Goal: Task Accomplishment & Management: Use online tool/utility

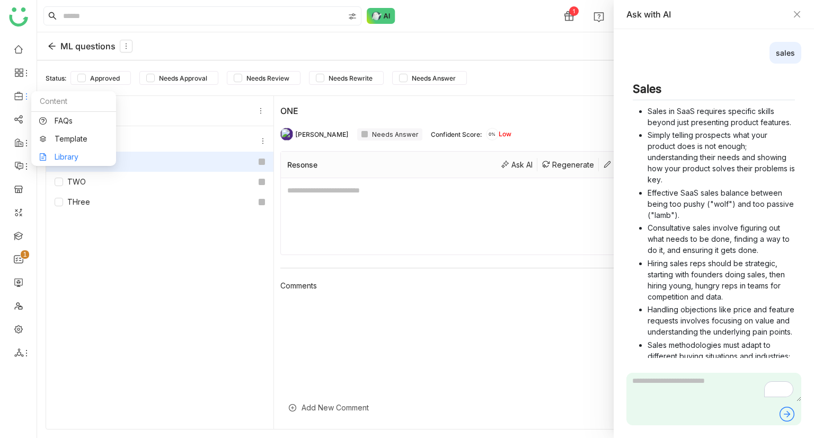
click at [53, 153] on link "Library" at bounding box center [73, 156] width 69 height 7
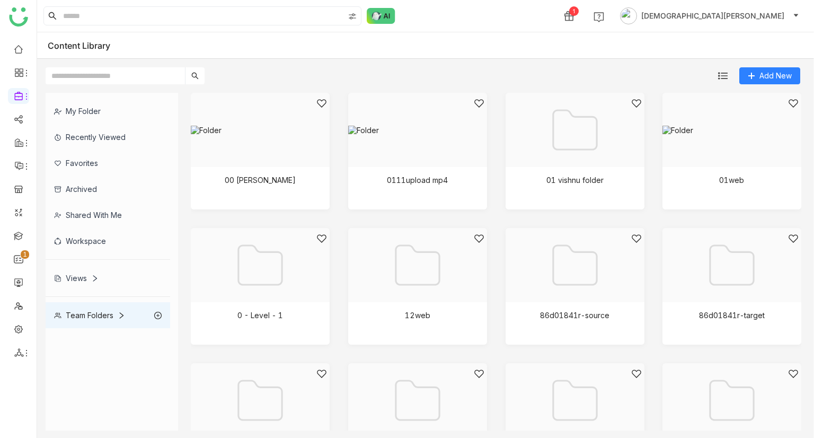
click at [81, 317] on div "Team Folders" at bounding box center [89, 314] width 71 height 9
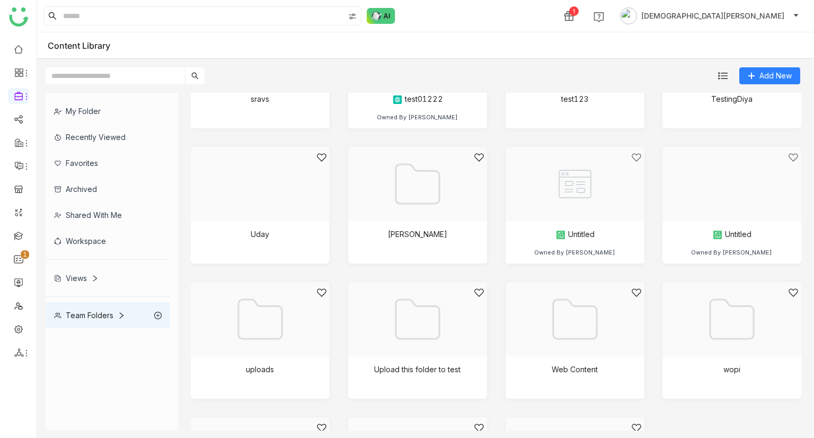
scroll to position [1146, 0]
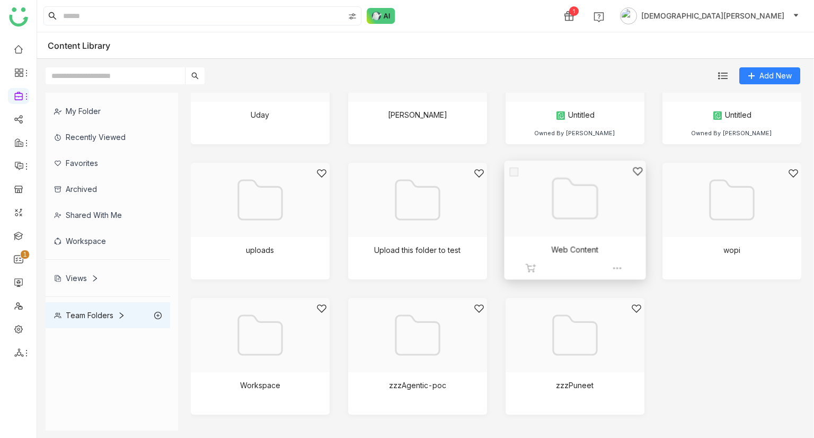
click at [574, 207] on div at bounding box center [570, 212] width 123 height 92
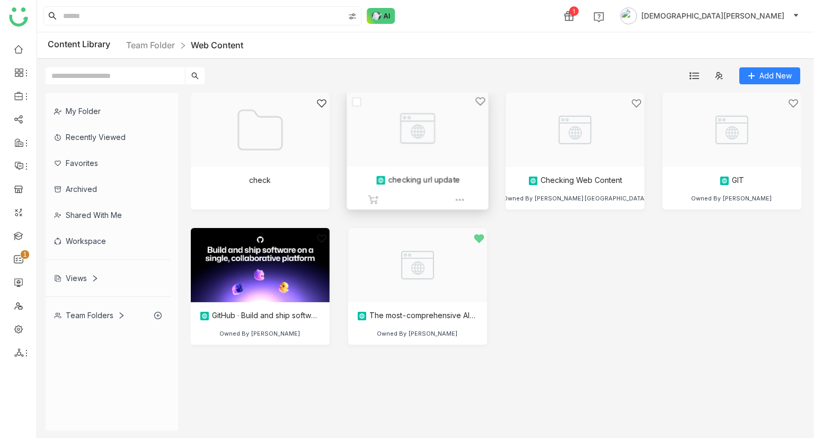
click at [431, 151] on div at bounding box center [413, 142] width 123 height 92
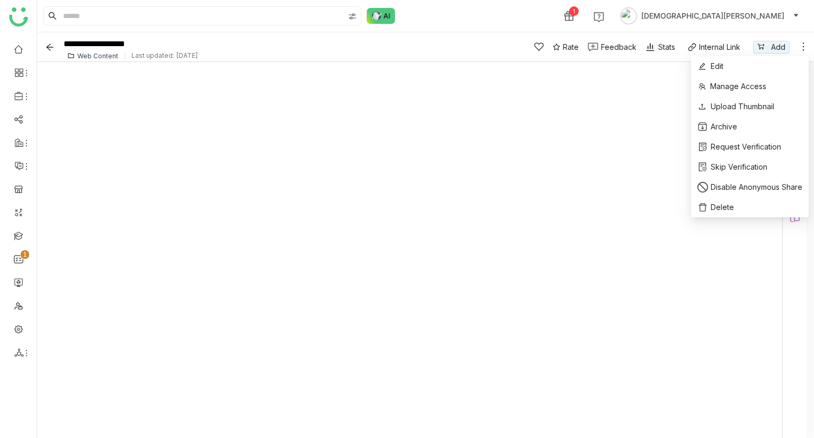
click at [801, 43] on icon at bounding box center [803, 46] width 11 height 11
click at [715, 73] on li "Edit" at bounding box center [750, 66] width 118 height 20
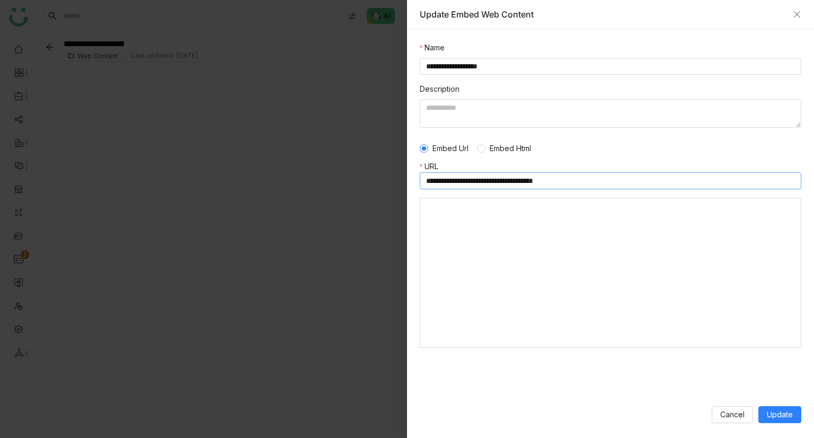
click at [582, 178] on input "**********" at bounding box center [610, 180] width 381 height 17
type input "**********"
click at [784, 419] on span "Update" at bounding box center [779, 414] width 26 height 12
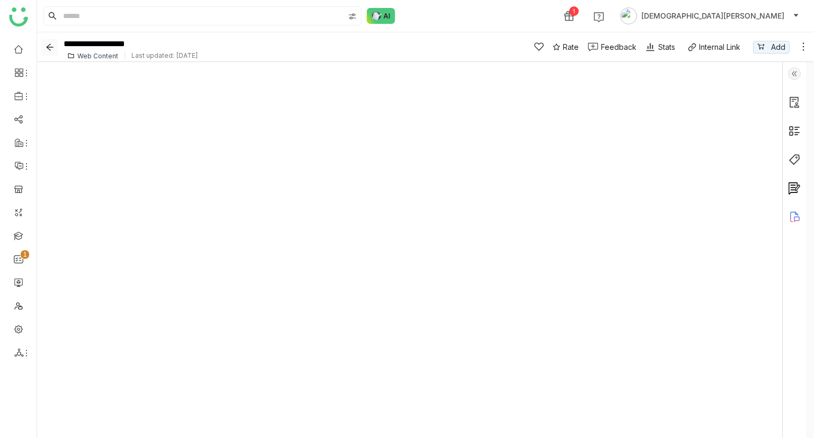
click at [51, 46] on icon "Back" at bounding box center [50, 47] width 8 height 8
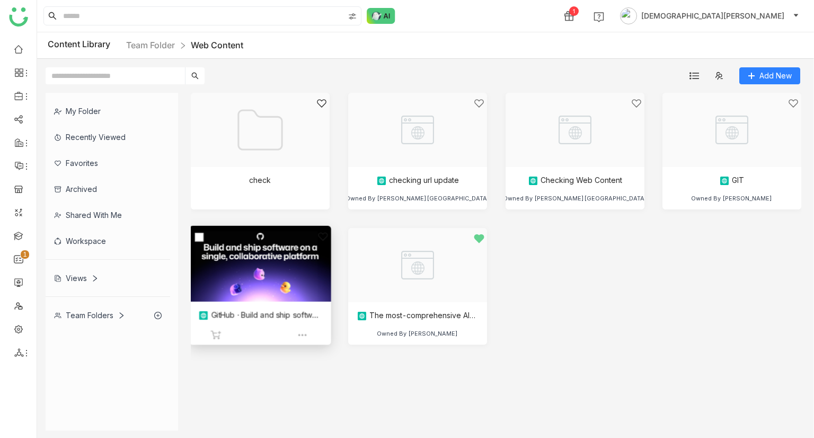
click at [255, 287] on div at bounding box center [256, 277] width 123 height 92
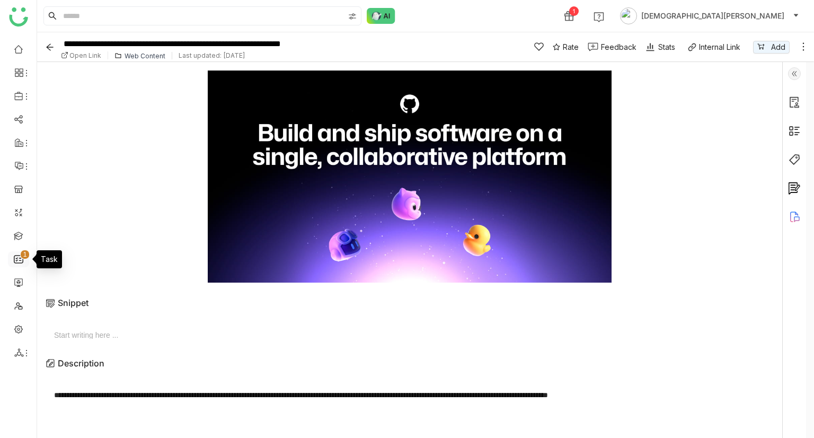
click at [19, 259] on link "0 1 2 3 4 5 6 7 8 9" at bounding box center [19, 258] width 10 height 9
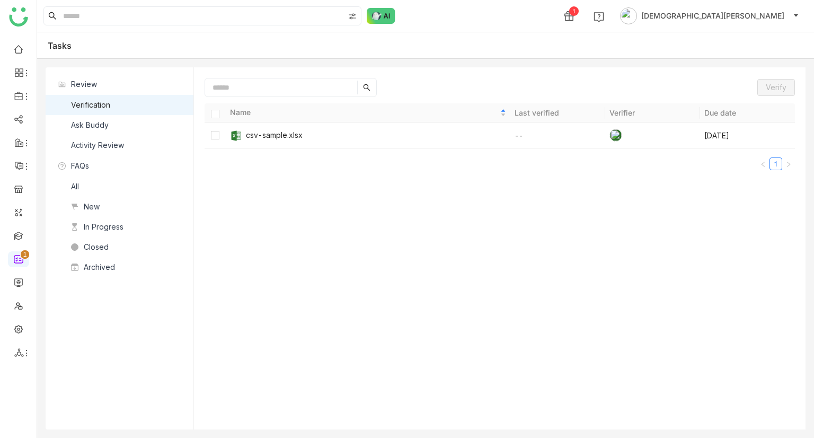
click at [128, 99] on nz-list-item "Verification" at bounding box center [120, 105] width 148 height 20
click at [103, 145] on div "Activity Review" at bounding box center [97, 145] width 53 height 12
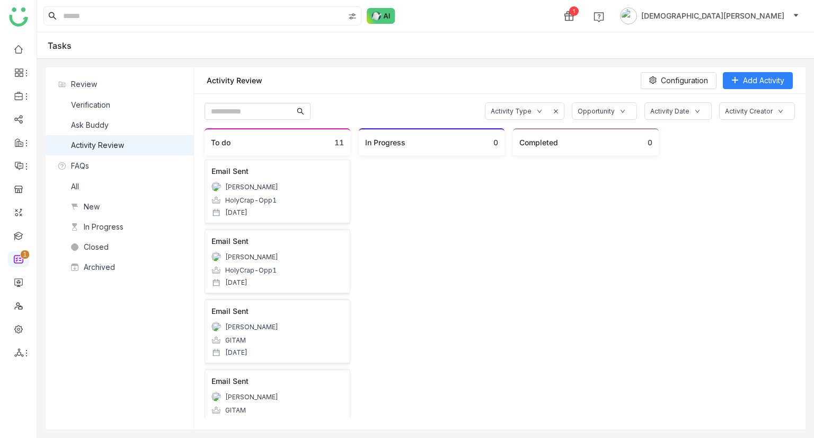
click at [106, 128] on div "Ask Buddy" at bounding box center [90, 125] width 38 height 12
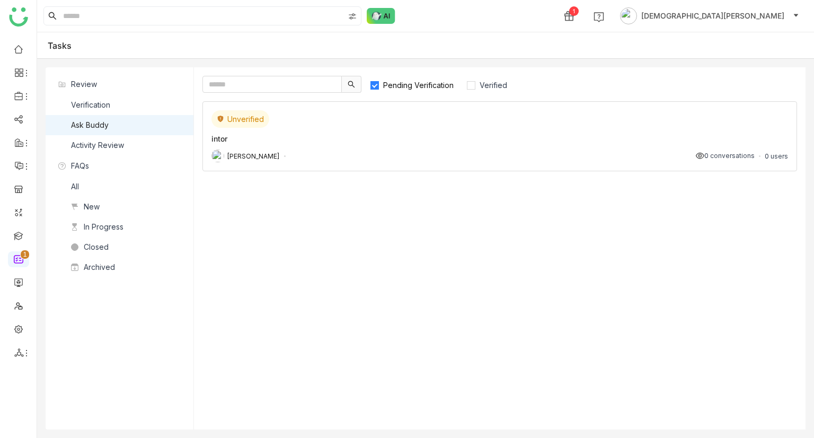
click at [104, 100] on div "Verification" at bounding box center [90, 105] width 39 height 12
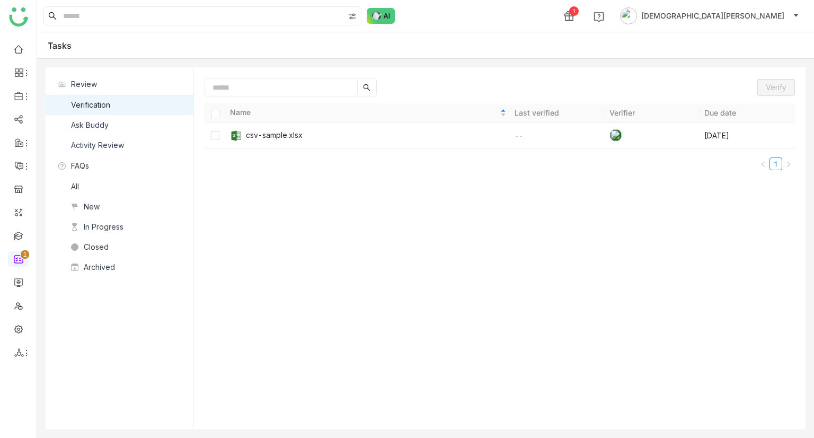
click at [100, 125] on div "Ask Buddy" at bounding box center [90, 125] width 38 height 12
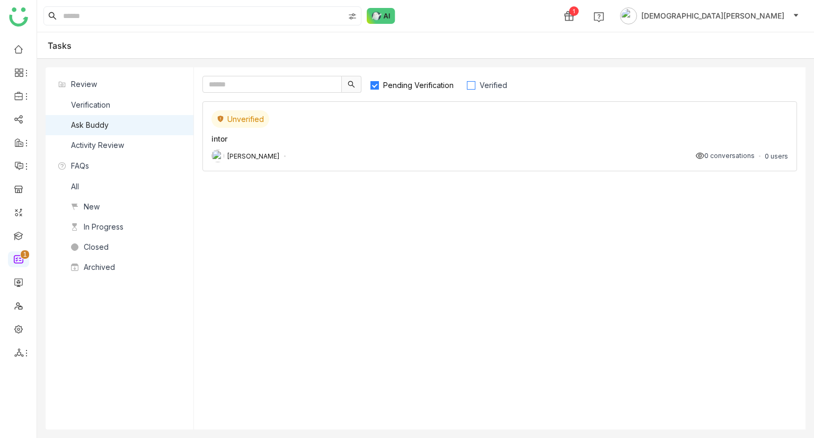
click at [501, 83] on span "Verified" at bounding box center [493, 85] width 36 height 9
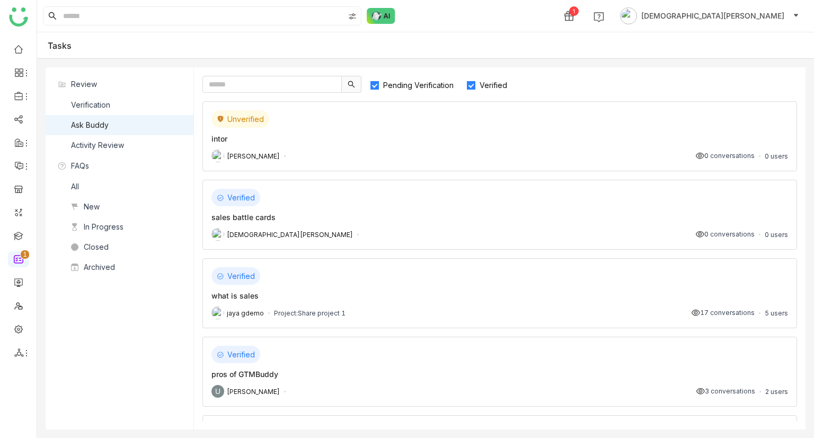
click at [484, 81] on span "Verified" at bounding box center [493, 85] width 36 height 9
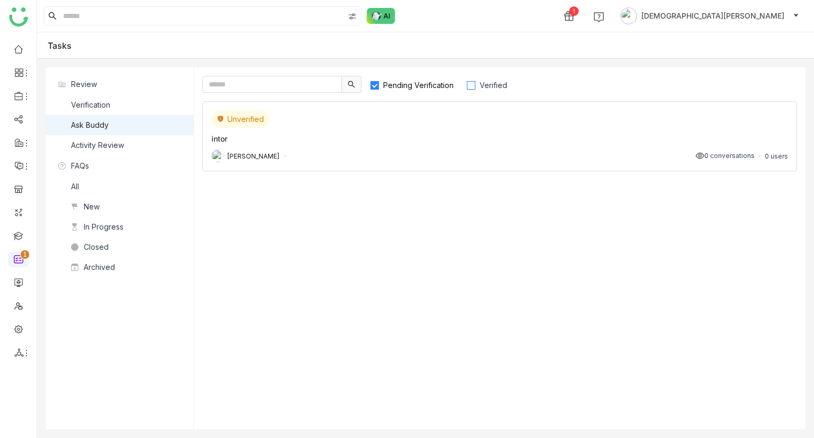
click at [484, 81] on span "Verified" at bounding box center [493, 85] width 36 height 9
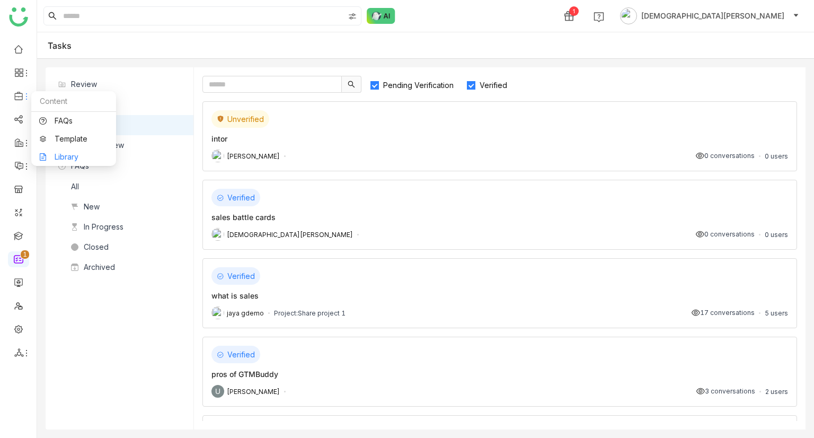
click at [76, 154] on link "Library" at bounding box center [73, 156] width 69 height 7
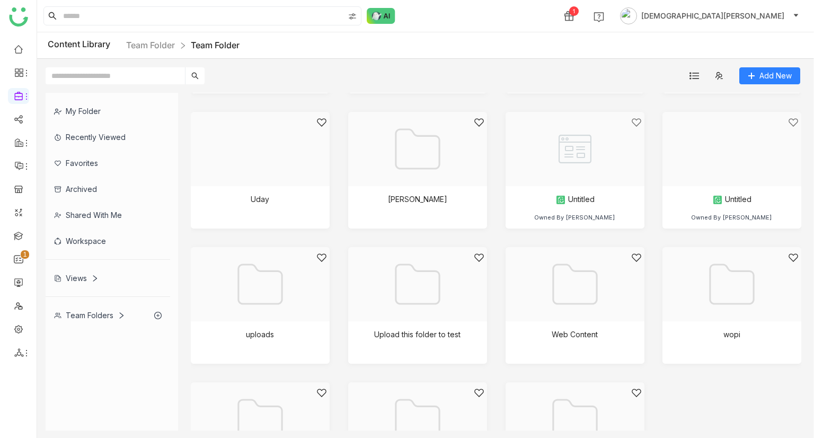
scroll to position [1146, 0]
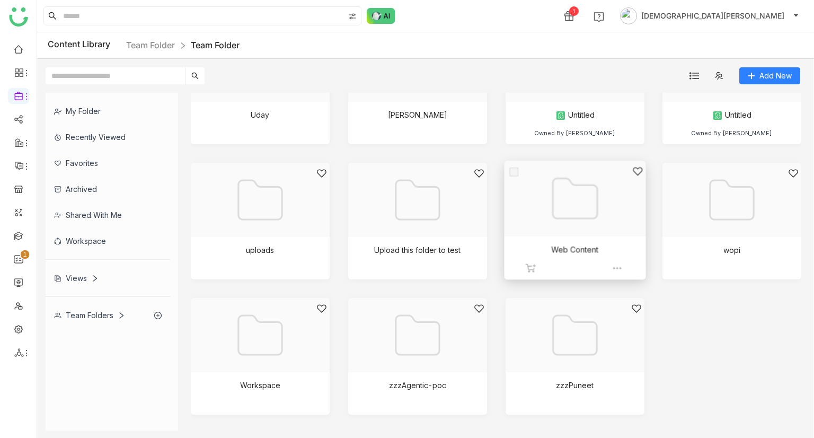
click at [540, 254] on div at bounding box center [570, 212] width 123 height 92
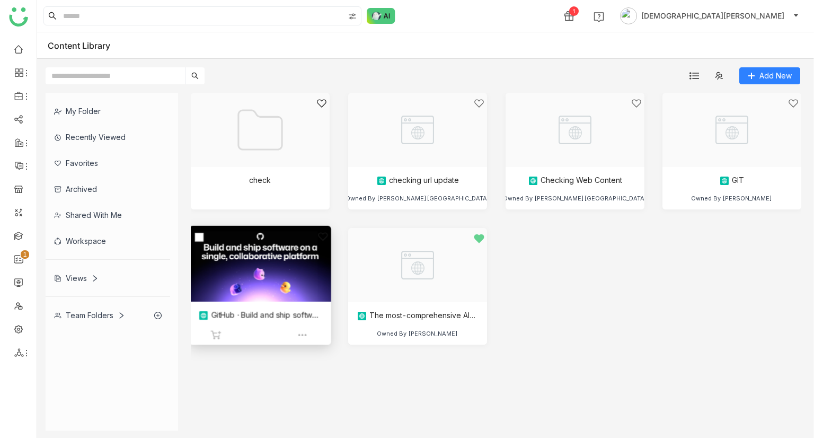
click at [245, 284] on div at bounding box center [256, 277] width 123 height 92
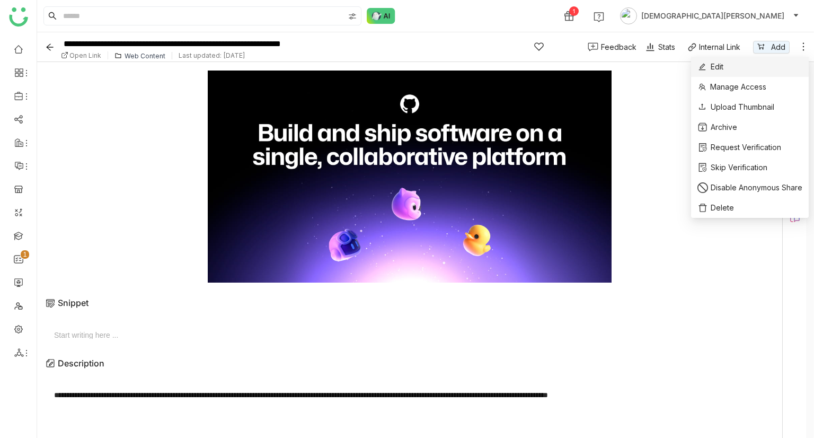
click at [763, 72] on li "Edit" at bounding box center [750, 67] width 118 height 20
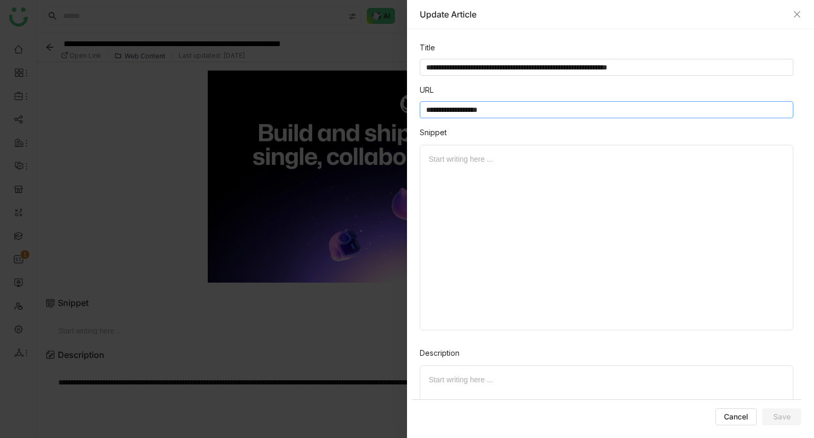
click at [502, 104] on input "**********" at bounding box center [606, 109] width 373 height 17
type input "**********"
click at [786, 417] on span "Save" at bounding box center [781, 416] width 17 height 11
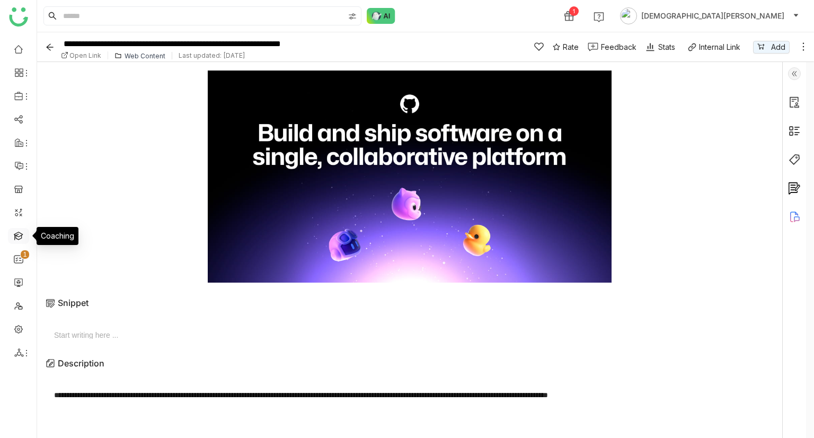
click at [17, 239] on link at bounding box center [19, 234] width 10 height 9
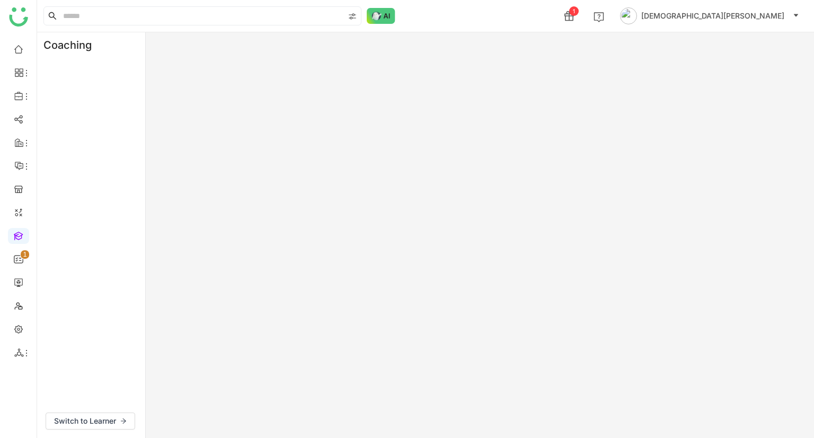
click at [557, 176] on div "Coaching Switch to Learner" at bounding box center [425, 234] width 776 height 405
click at [378, 14] on img at bounding box center [381, 16] width 29 height 16
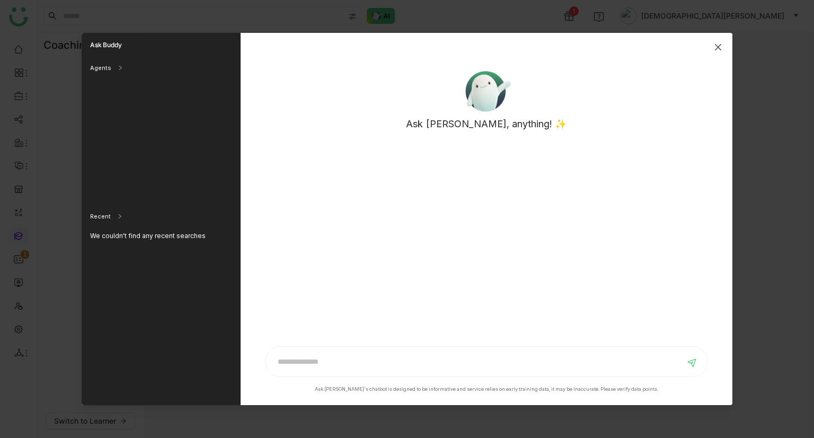
click at [712, 44] on span "Close" at bounding box center [717, 47] width 29 height 29
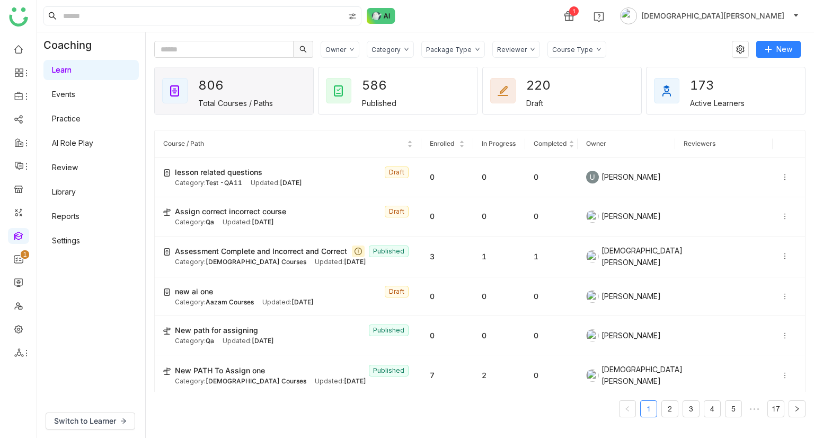
click at [74, 215] on link "Reports" at bounding box center [66, 215] width 28 height 9
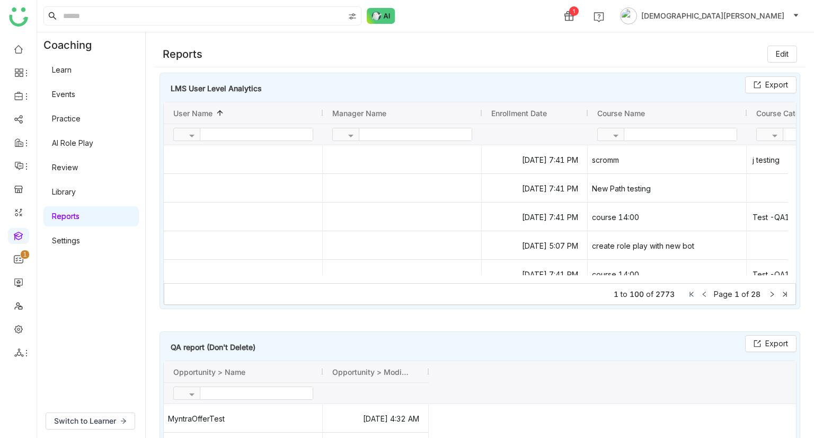
click at [76, 191] on link "Library" at bounding box center [64, 191] width 24 height 9
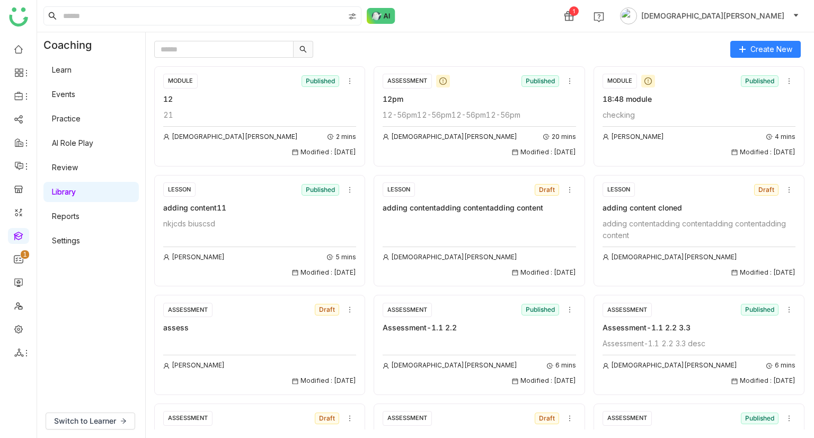
click at [79, 211] on link "Reports" at bounding box center [66, 215] width 28 height 9
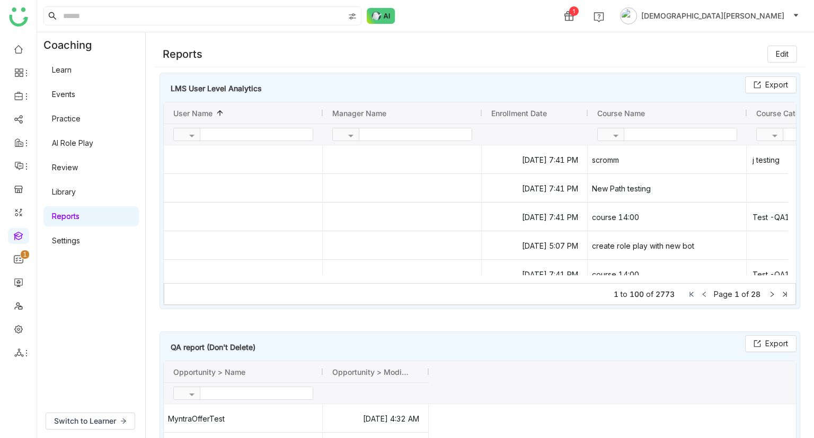
click at [80, 242] on link "Settings" at bounding box center [66, 240] width 28 height 9
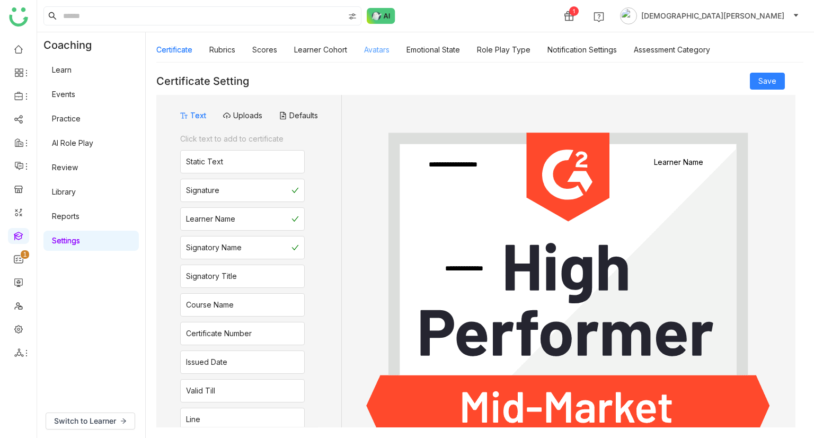
click at [379, 47] on link "Avatars" at bounding box center [376, 49] width 25 height 9
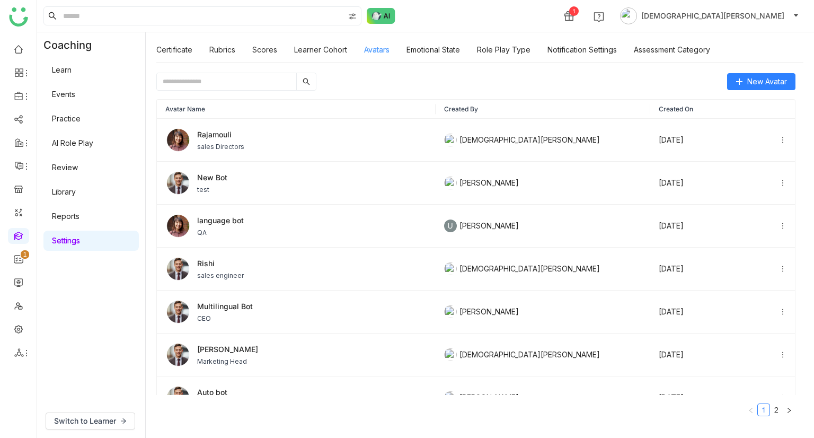
click at [379, 47] on link "Avatars" at bounding box center [376, 49] width 25 height 9
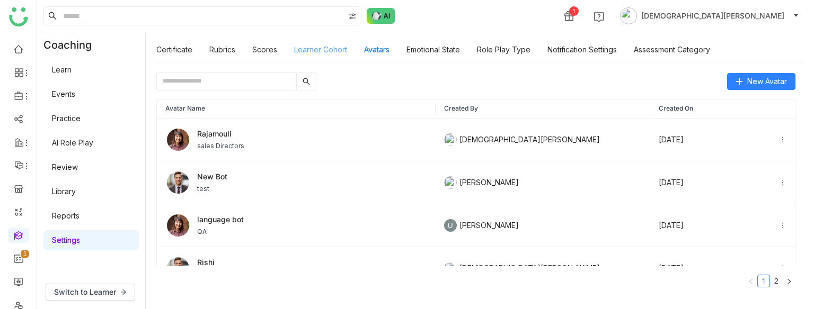
click at [323, 52] on link "Learner Cohort" at bounding box center [320, 49] width 53 height 9
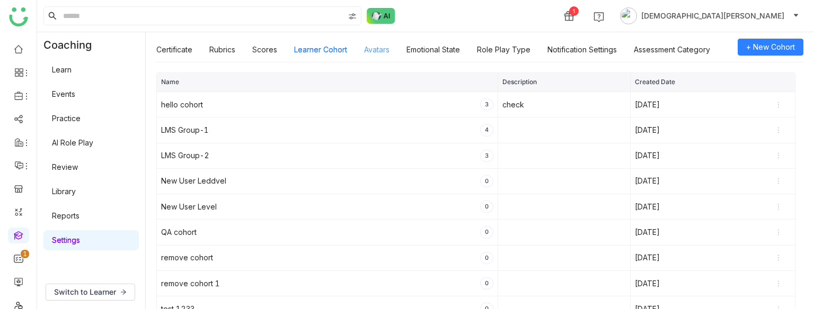
click at [367, 53] on link "Avatars" at bounding box center [376, 49] width 25 height 9
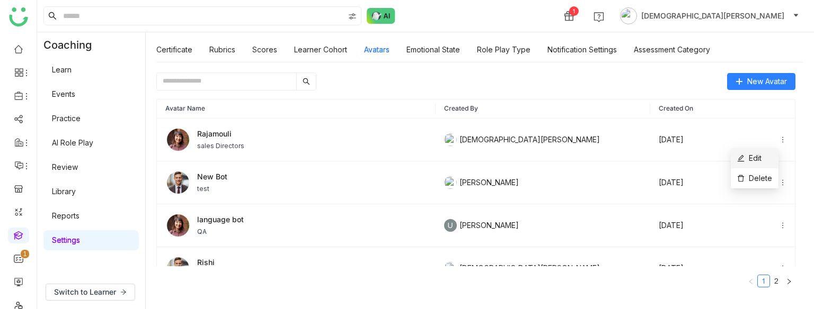
click at [755, 157] on span "Edit" at bounding box center [749, 159] width 24 height 12
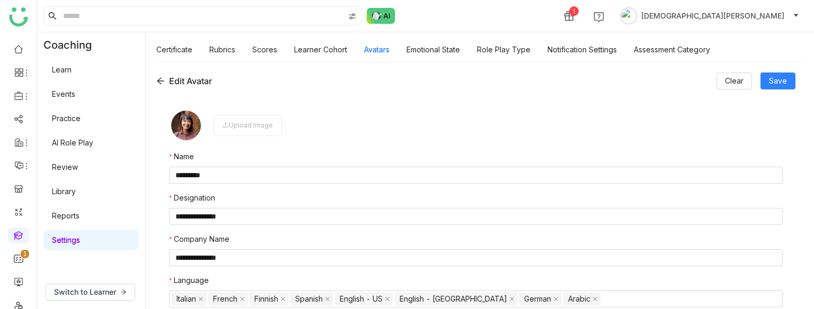
click at [158, 78] on icon at bounding box center [160, 81] width 8 height 8
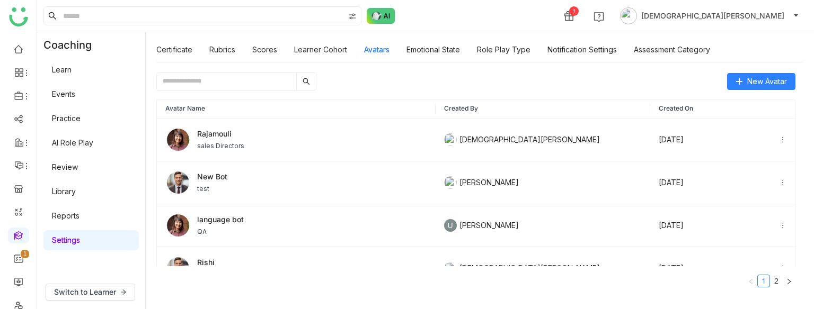
click at [75, 192] on link "Library" at bounding box center [64, 191] width 24 height 9
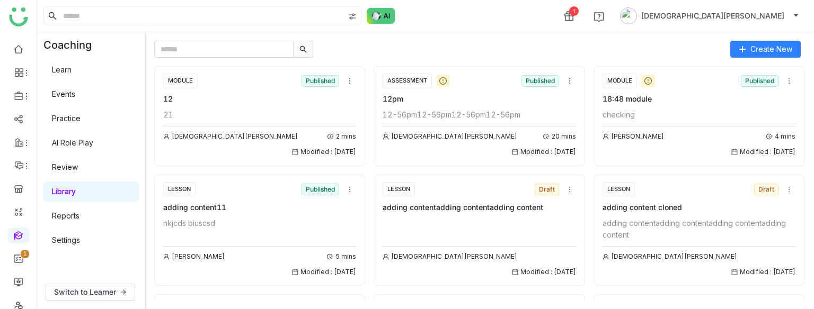
click at [77, 146] on link "AI Role Play" at bounding box center [72, 142] width 41 height 9
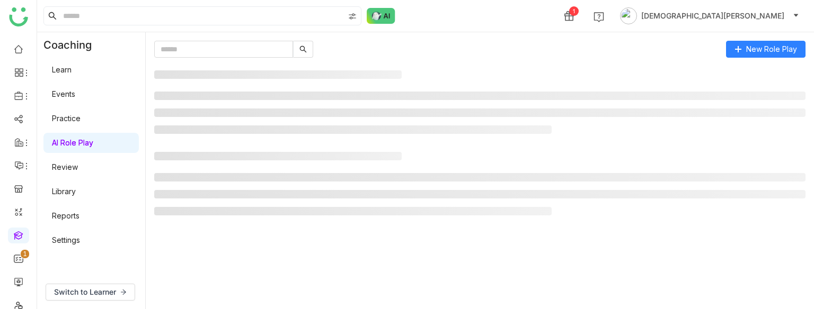
click at [77, 146] on link "AI Role Play" at bounding box center [72, 142] width 41 height 9
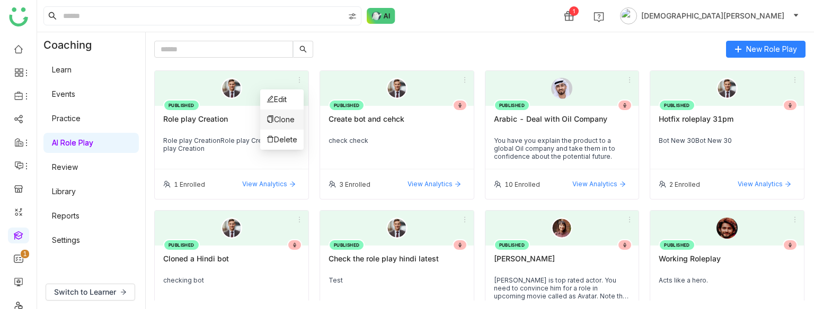
click at [278, 114] on span "Clone" at bounding box center [280, 120] width 28 height 12
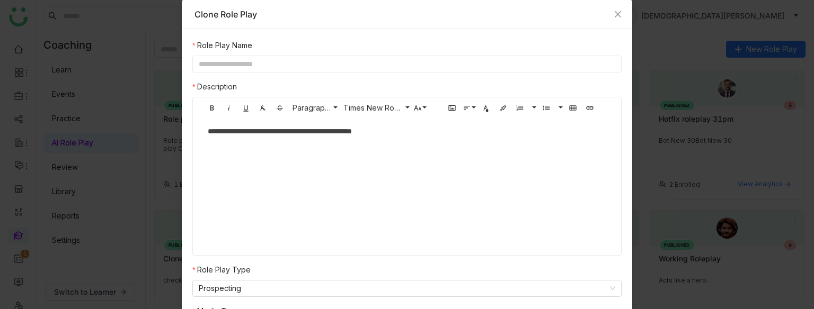
click at [253, 61] on input "text" at bounding box center [406, 64] width 429 height 17
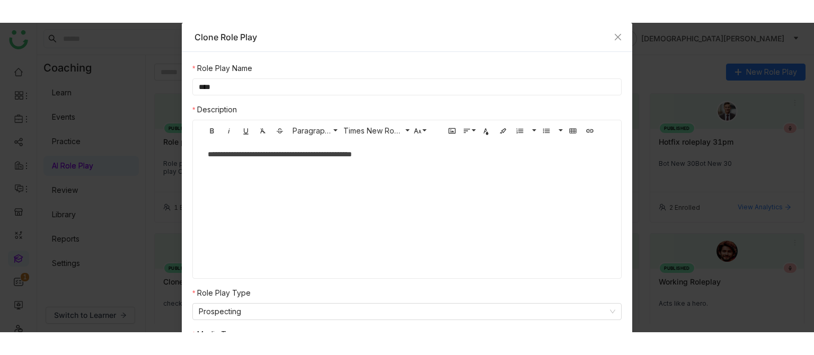
scroll to position [76, 0]
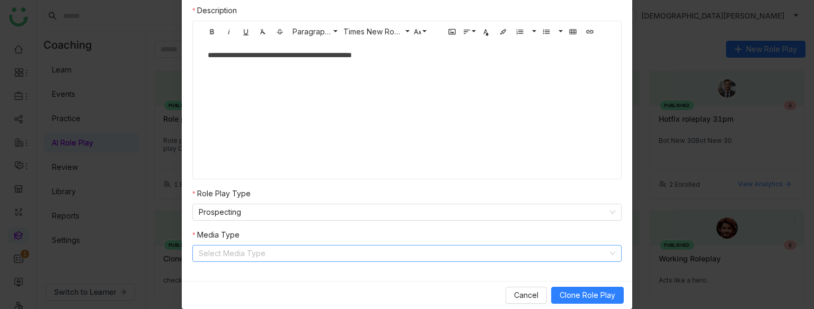
type input "****"
click at [260, 255] on input at bounding box center [403, 254] width 409 height 16
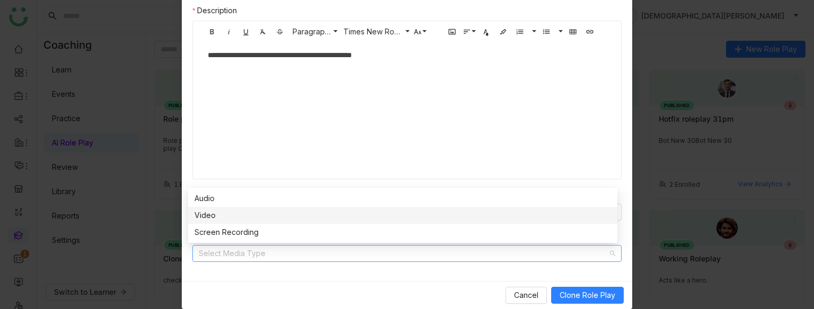
click at [208, 219] on div "Video" at bounding box center [402, 216] width 416 height 12
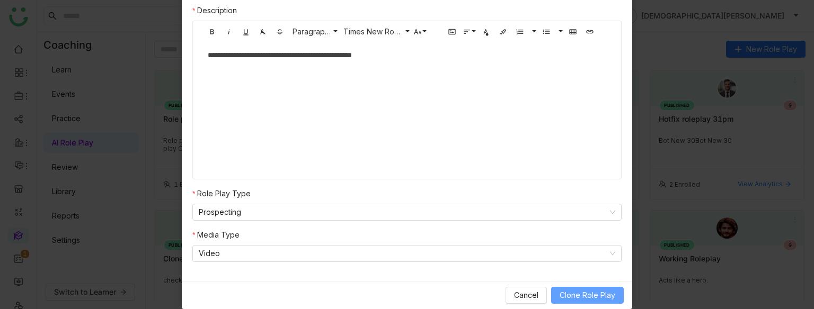
click at [563, 289] on button "Clone Role Play" at bounding box center [587, 295] width 73 height 17
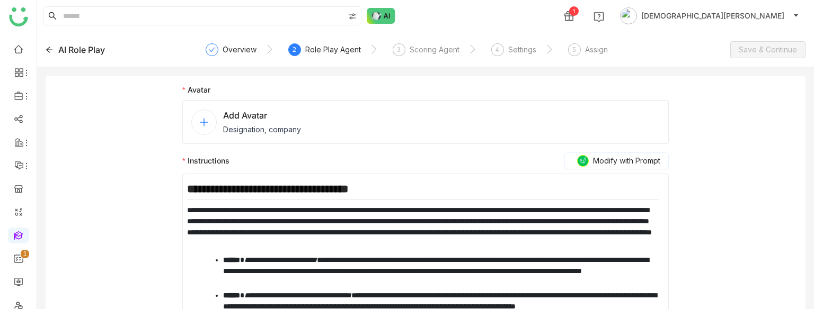
click at [240, 124] on span "Designation, company" at bounding box center [262, 129] width 78 height 11
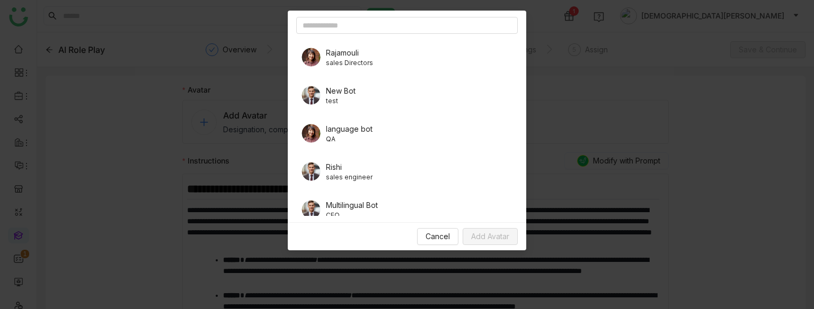
click at [358, 58] on span "sales Directors" at bounding box center [349, 63] width 47 height 10
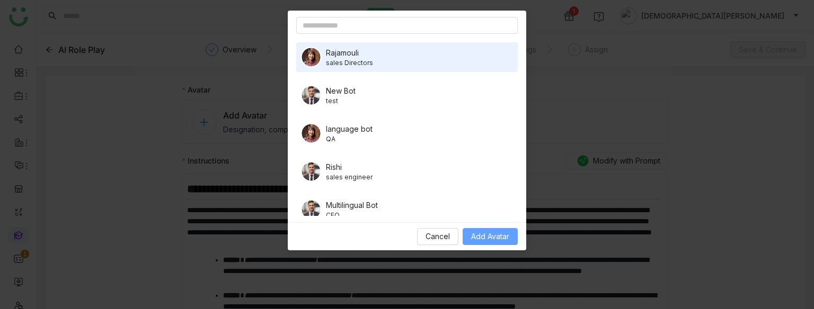
click at [489, 235] on span "Add Avatar" at bounding box center [490, 237] width 38 height 12
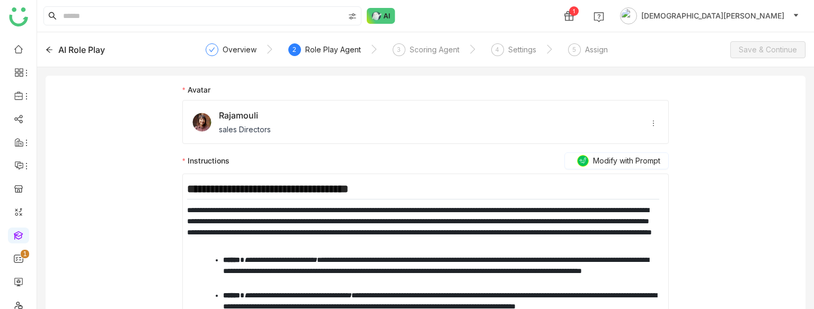
click at [649, 123] on icon at bounding box center [652, 123] width 7 height 7
click at [660, 146] on span "Delete" at bounding box center [667, 141] width 36 height 12
click at [237, 49] on div "Overview" at bounding box center [239, 49] width 34 height 13
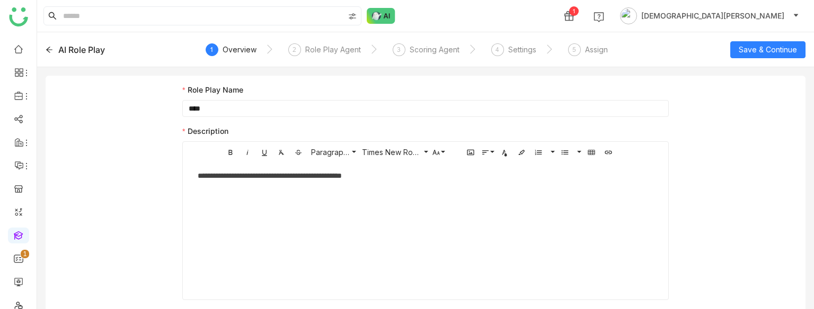
click at [75, 47] on div "AI Role Play" at bounding box center [81, 49] width 47 height 13
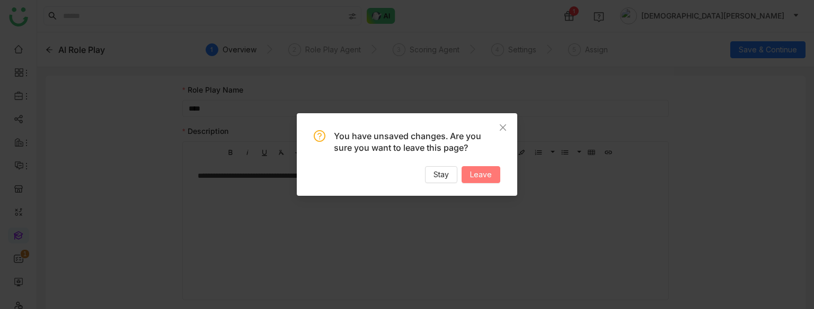
click at [483, 178] on span "Leave" at bounding box center [481, 175] width 22 height 12
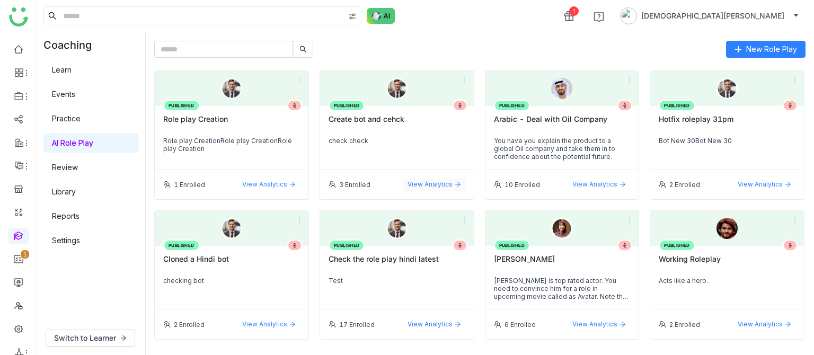
click at [427, 185] on span "View Analytics" at bounding box center [429, 185] width 45 height 10
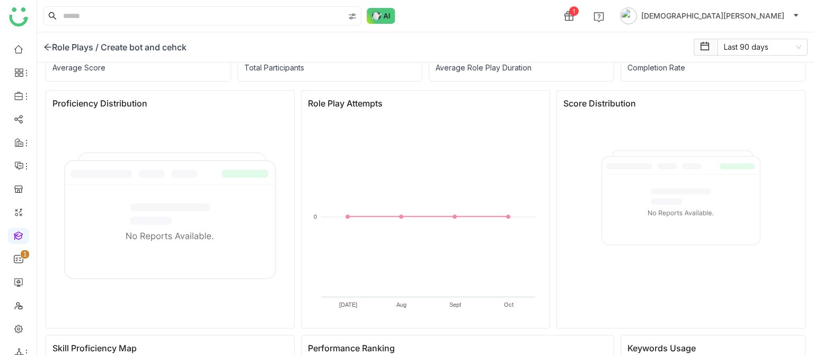
scroll to position [72, 0]
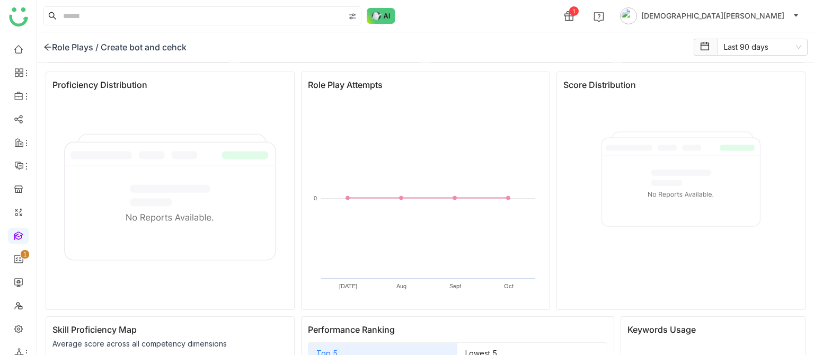
click at [56, 46] on div "Role Plays /" at bounding box center [70, 47] width 55 height 13
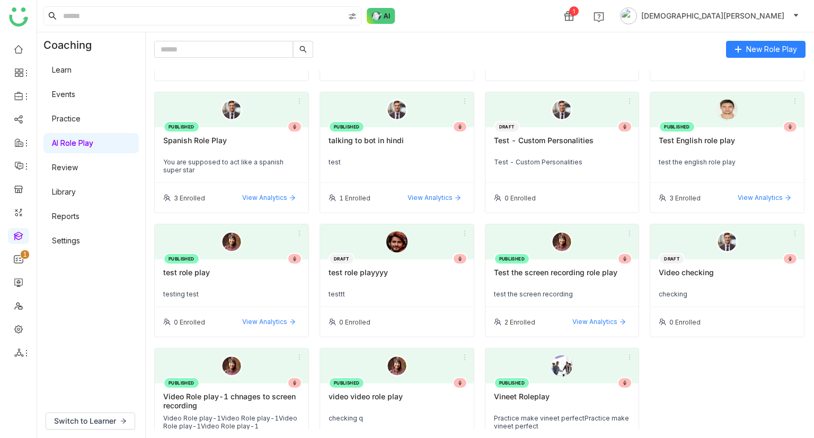
scroll to position [2654, 0]
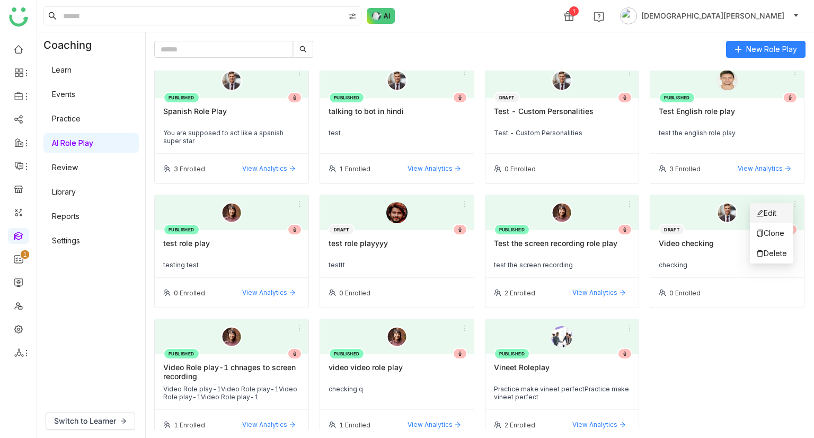
click at [773, 207] on span "Edit" at bounding box center [766, 213] width 20 height 12
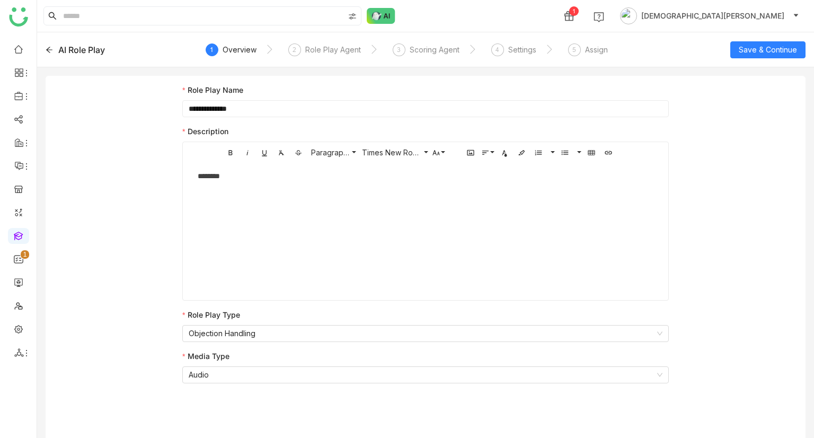
click at [48, 46] on icon at bounding box center [49, 49] width 7 height 7
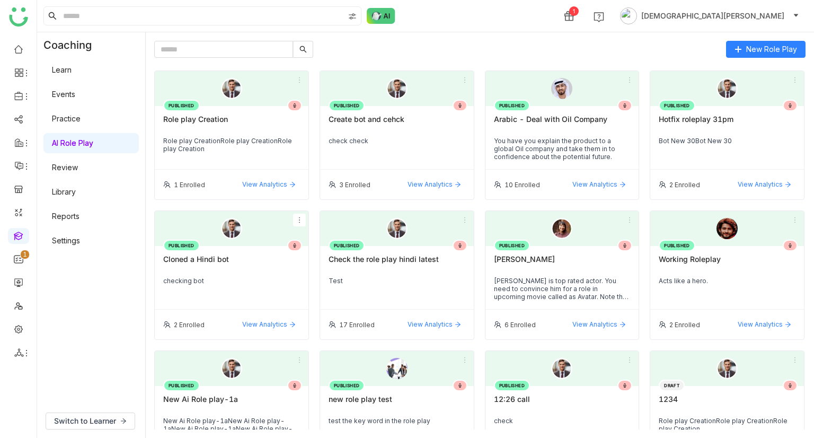
click at [296, 222] on icon at bounding box center [299, 219] width 7 height 7
click at [282, 237] on span "Edit" at bounding box center [276, 240] width 20 height 12
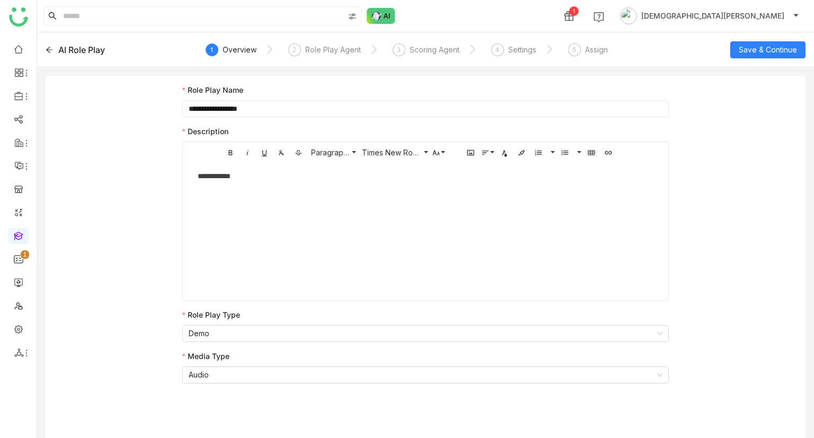
click at [69, 51] on div "AI Role Play" at bounding box center [81, 49] width 47 height 13
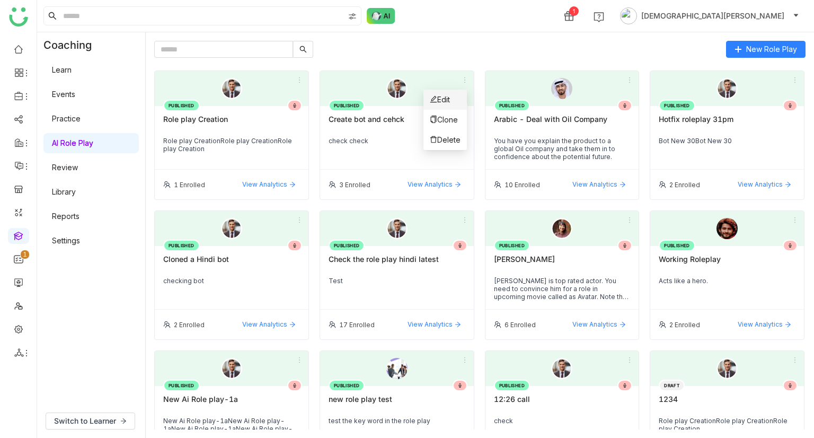
click at [454, 99] on li "Edit" at bounding box center [444, 100] width 43 height 20
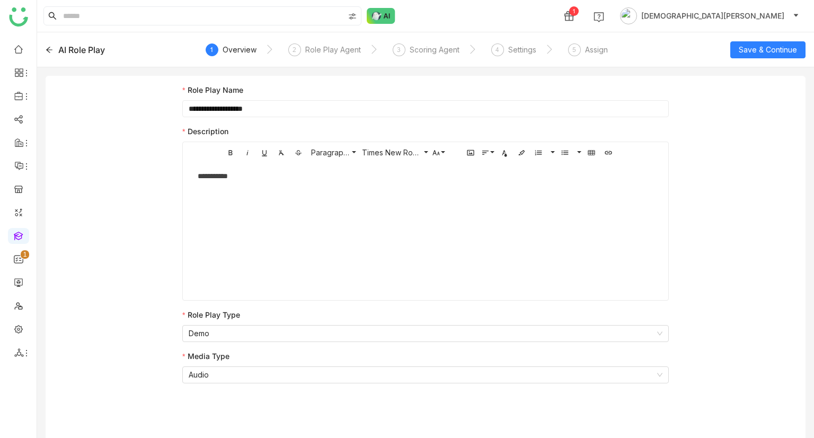
click at [83, 52] on div "AI Role Play" at bounding box center [81, 49] width 47 height 13
